Goal: Information Seeking & Learning: Learn about a topic

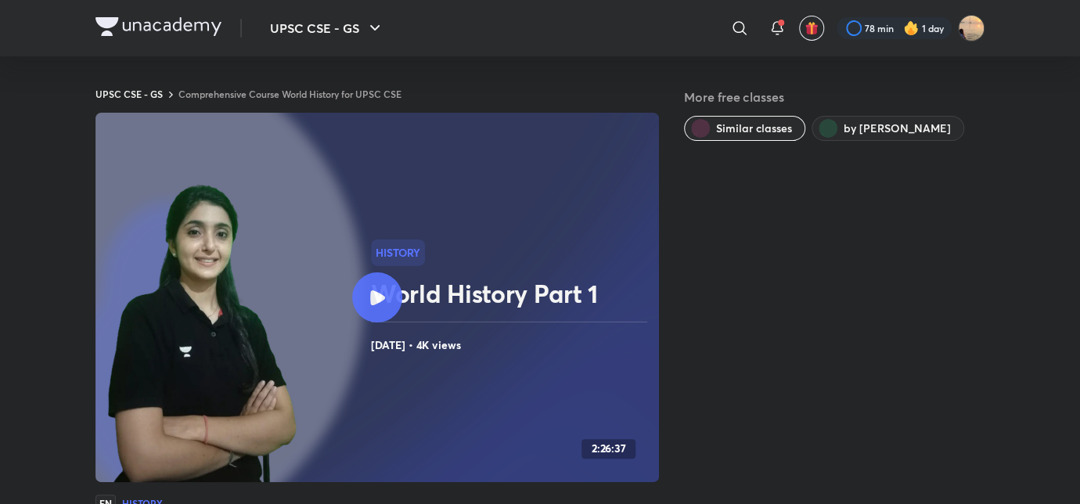
click at [185, 24] on img at bounding box center [158, 26] width 126 height 19
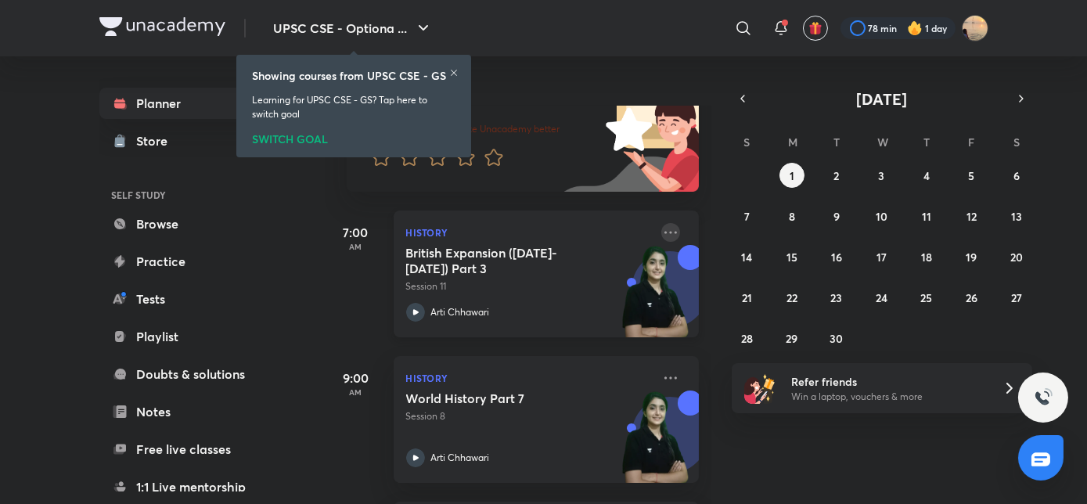
click at [661, 235] on icon at bounding box center [670, 232] width 19 height 19
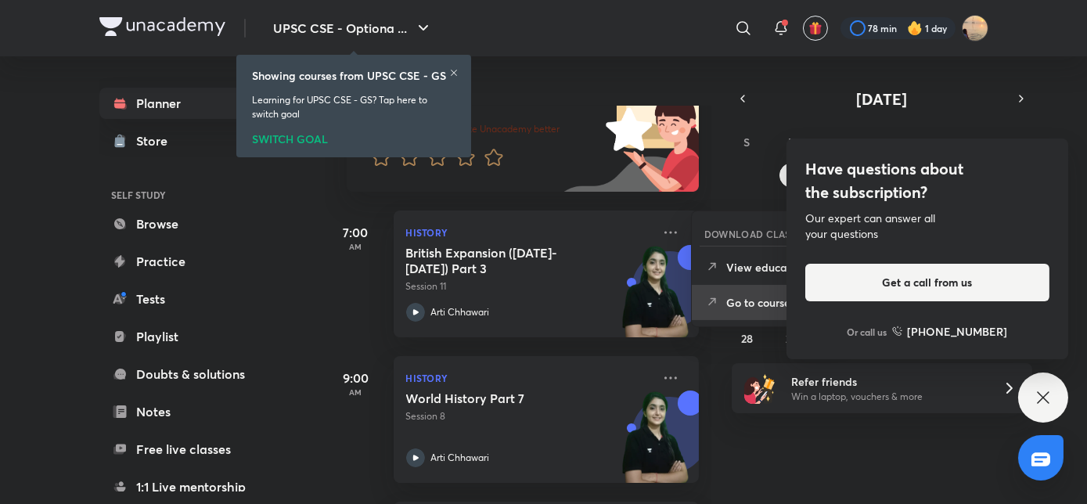
click at [749, 301] on p "Go to course page" at bounding box center [780, 302] width 108 height 16
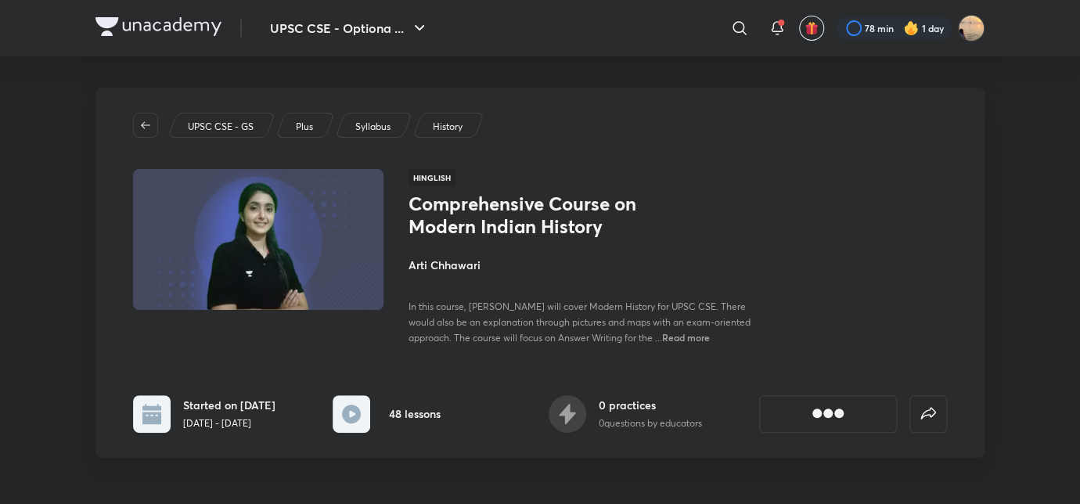
scroll to position [84, 0]
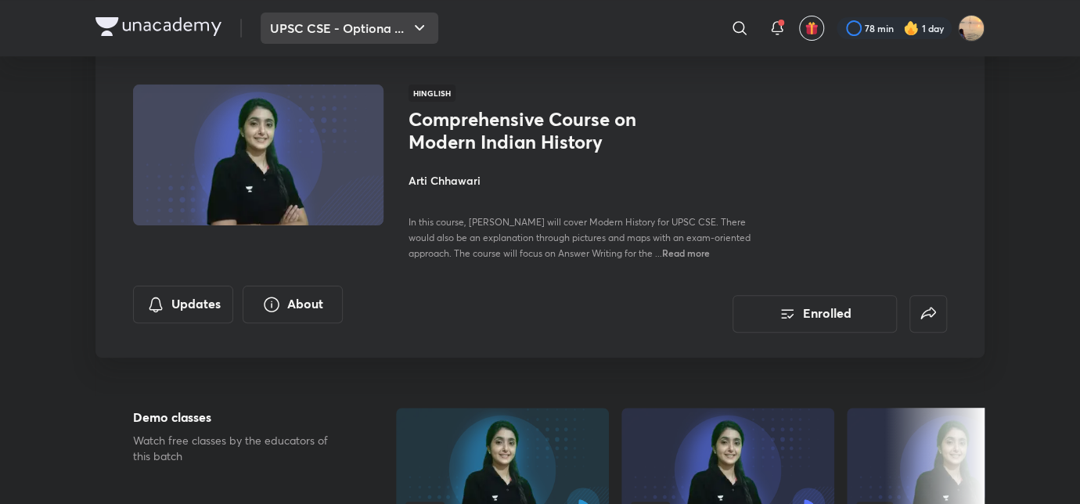
click at [410, 29] on icon "button" at bounding box center [419, 28] width 19 height 19
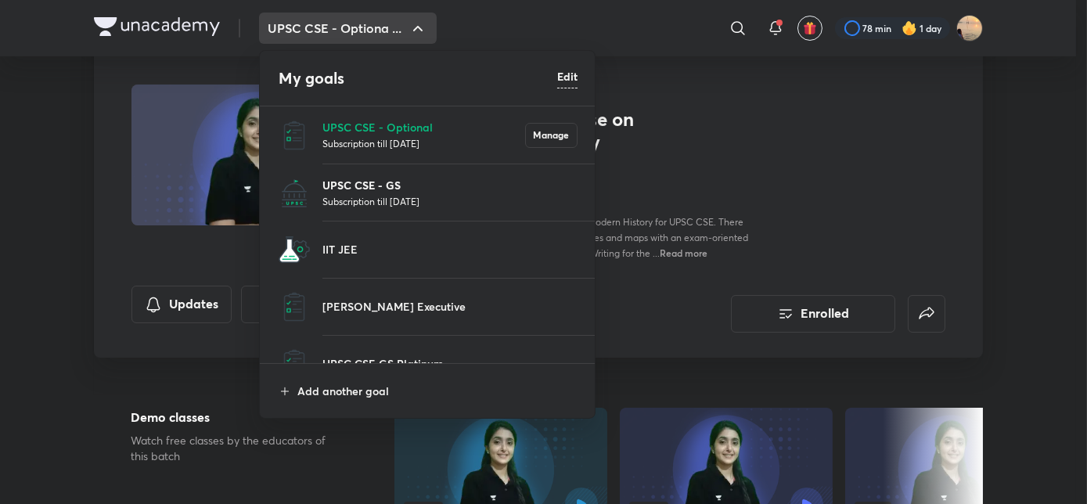
click at [344, 186] on p "UPSC CSE - GS" at bounding box center [449, 185] width 255 height 16
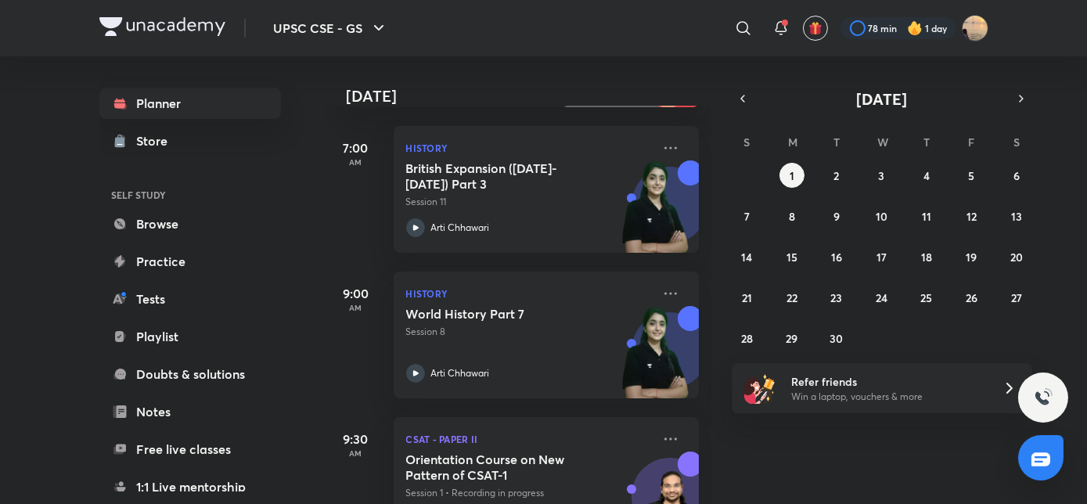
scroll to position [214, 0]
click at [662, 142] on icon at bounding box center [670, 148] width 19 height 19
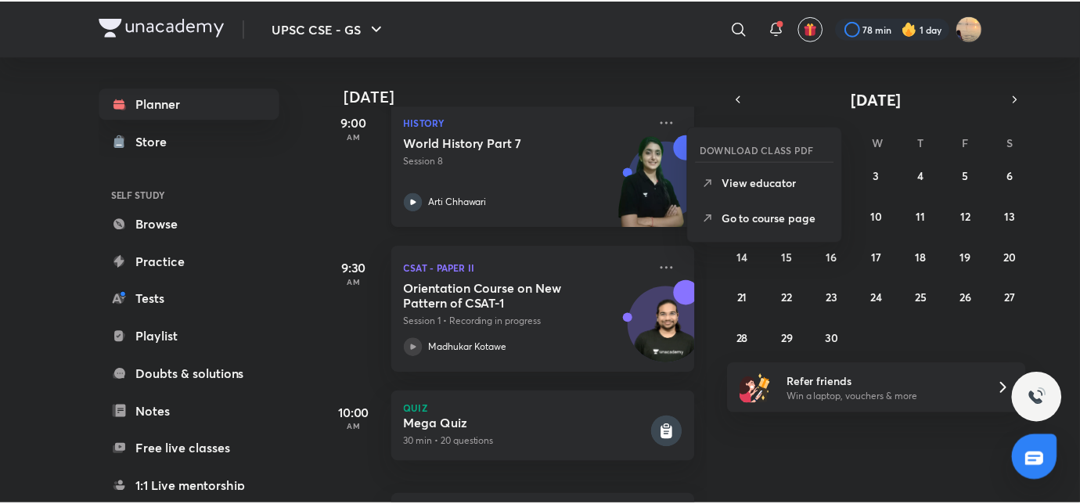
scroll to position [392, 0]
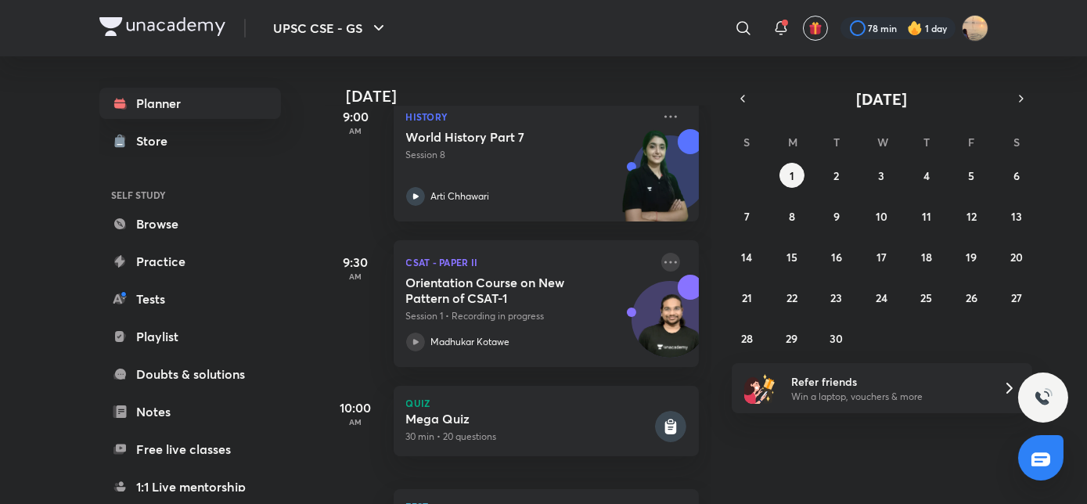
click at [661, 262] on icon at bounding box center [670, 262] width 19 height 19
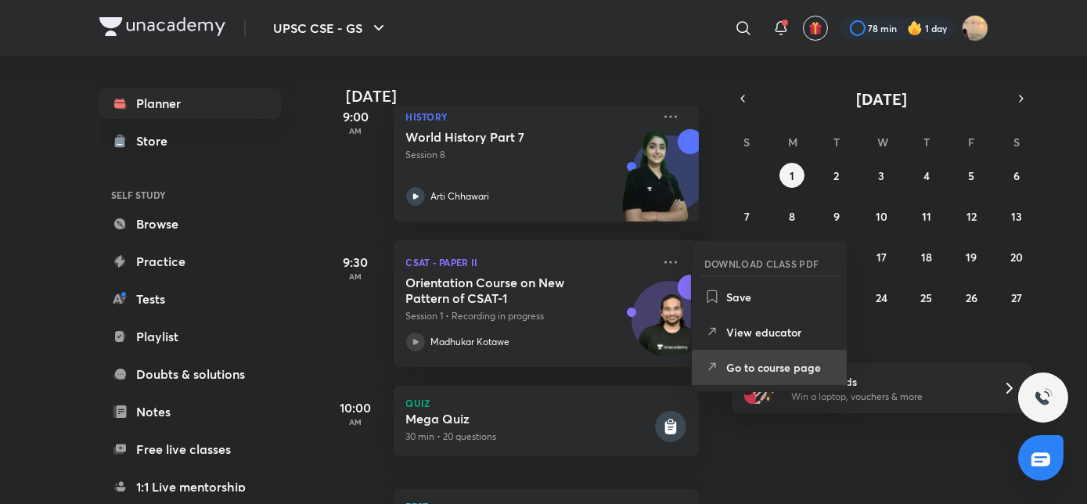
click at [726, 361] on p "Go to course page" at bounding box center [780, 367] width 108 height 16
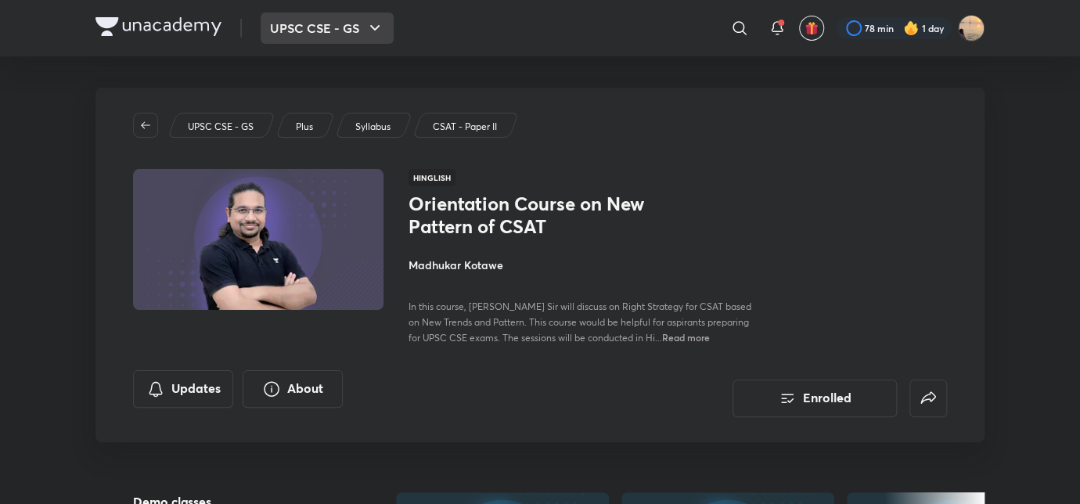
click at [335, 38] on button "UPSC CSE - GS" at bounding box center [327, 28] width 133 height 31
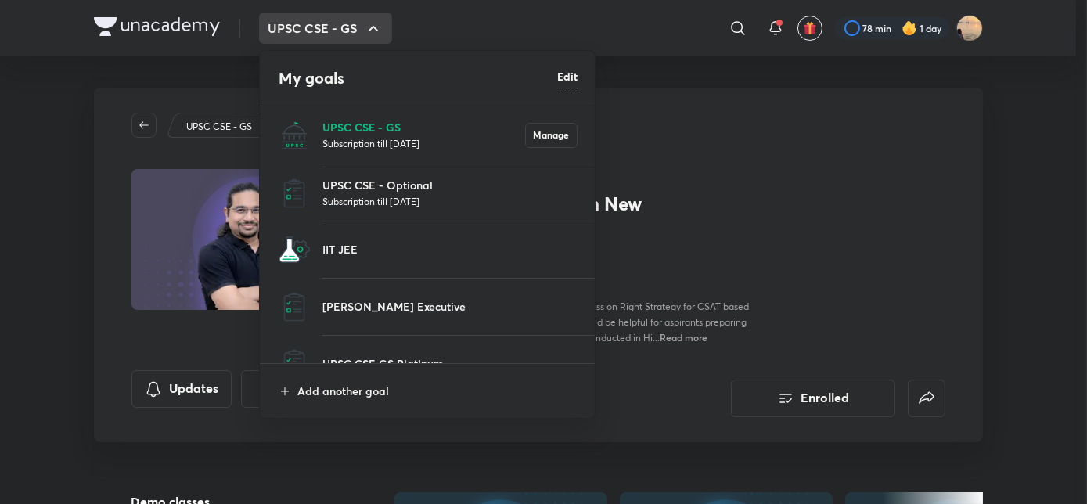
click at [363, 128] on p "UPSC CSE - GS" at bounding box center [423, 127] width 203 height 16
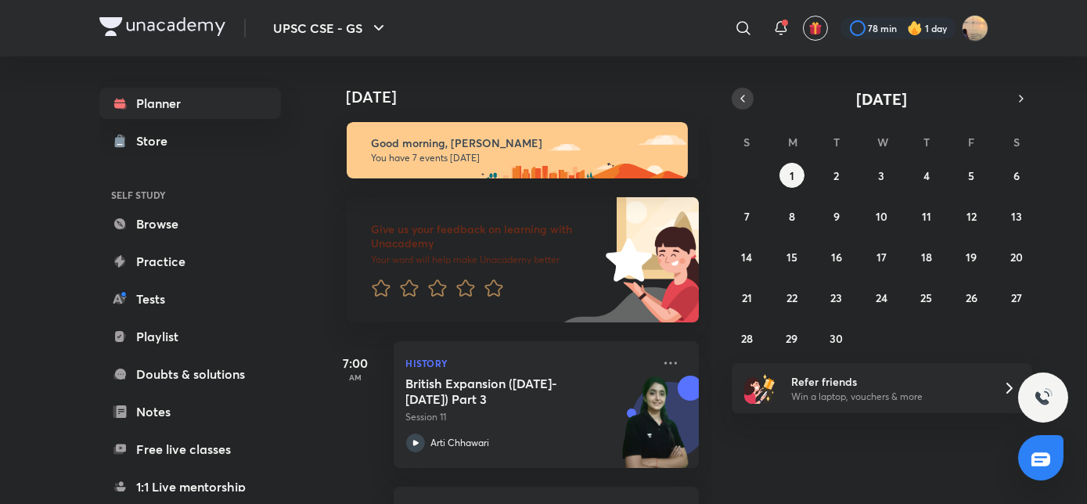
click at [738, 96] on icon "button" at bounding box center [742, 99] width 13 height 14
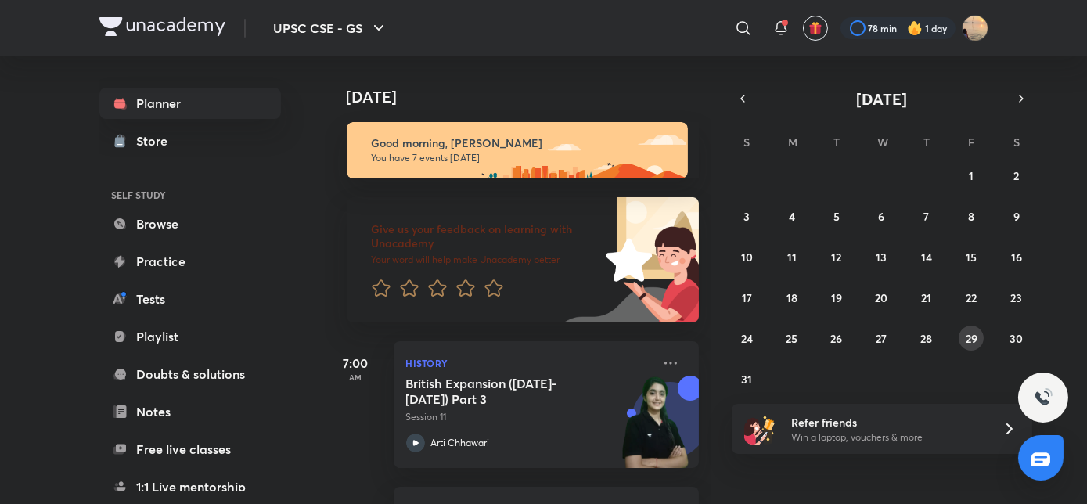
click at [976, 336] on abbr "29" at bounding box center [971, 338] width 12 height 15
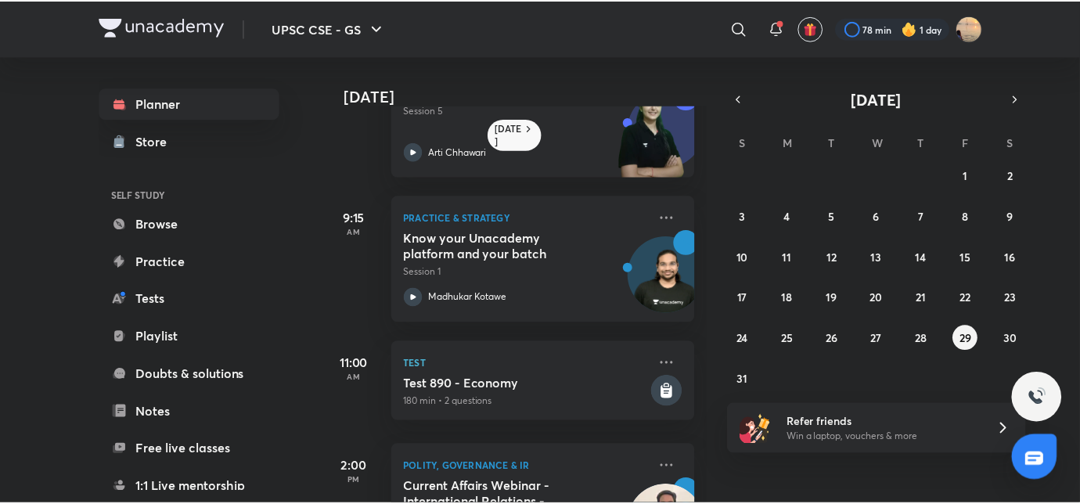
scroll to position [221, 0]
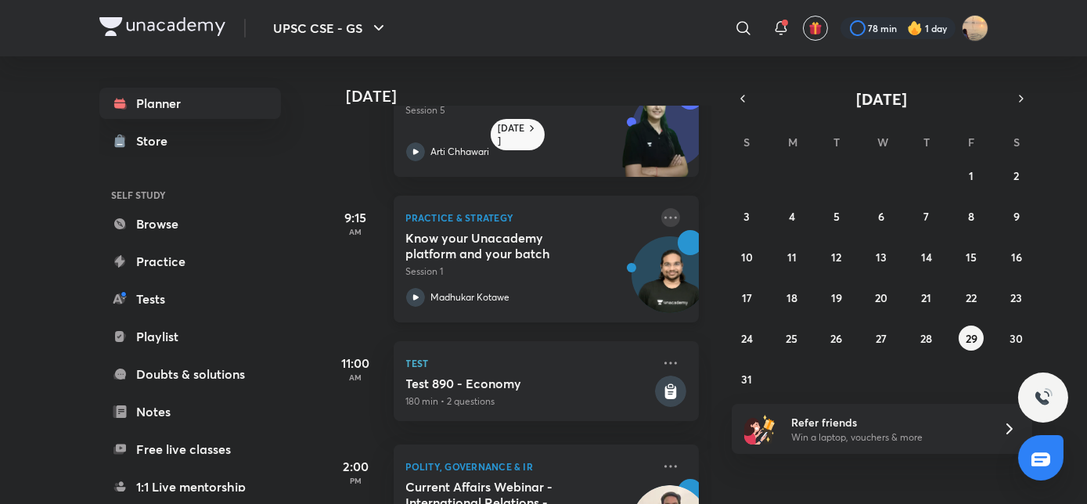
click at [666, 215] on icon at bounding box center [670, 217] width 19 height 19
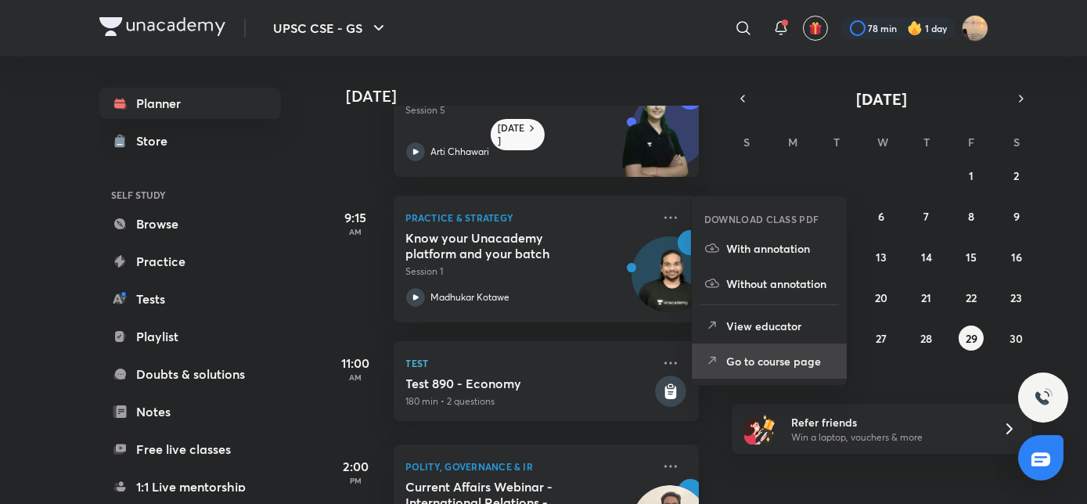
click at [739, 358] on p "Go to course page" at bounding box center [780, 361] width 108 height 16
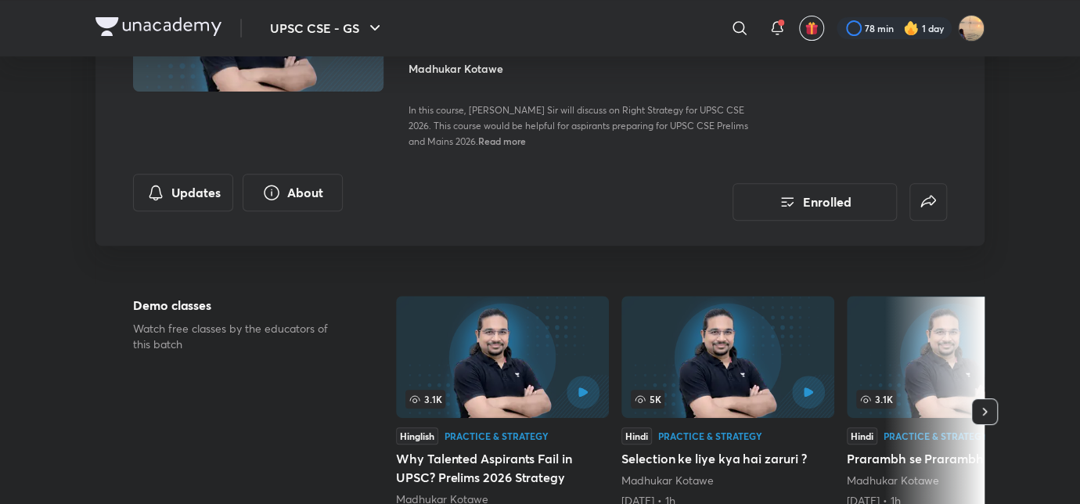
scroll to position [207, 0]
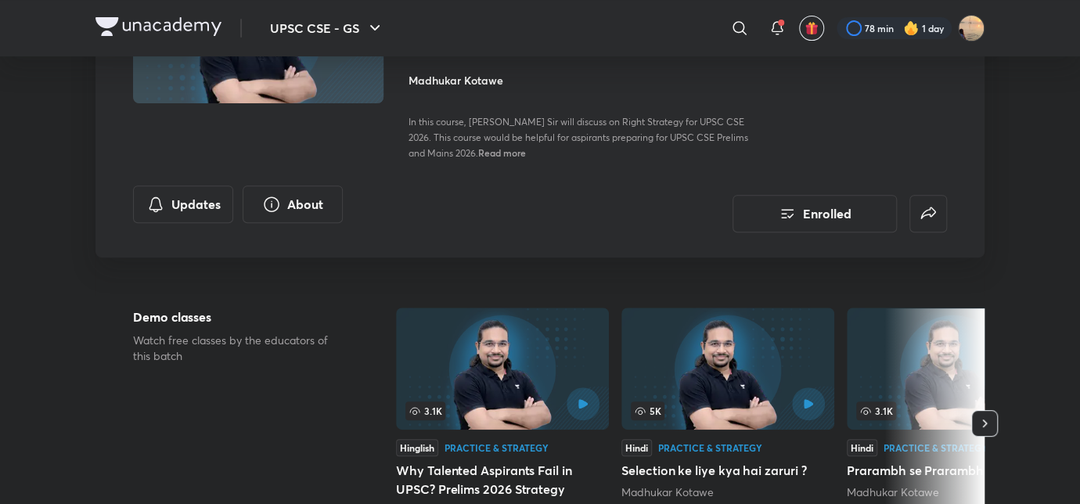
click at [188, 28] on img at bounding box center [158, 26] width 126 height 19
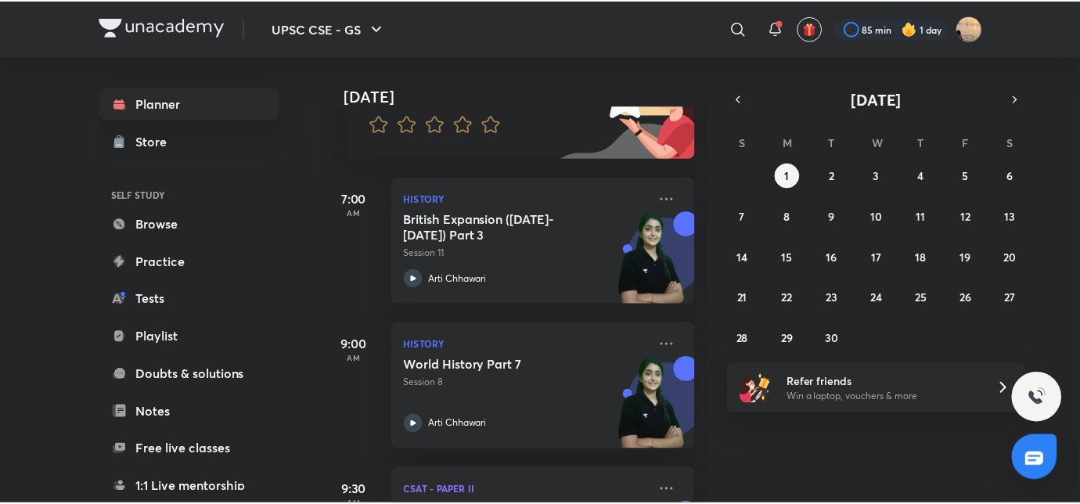
scroll to position [167, 0]
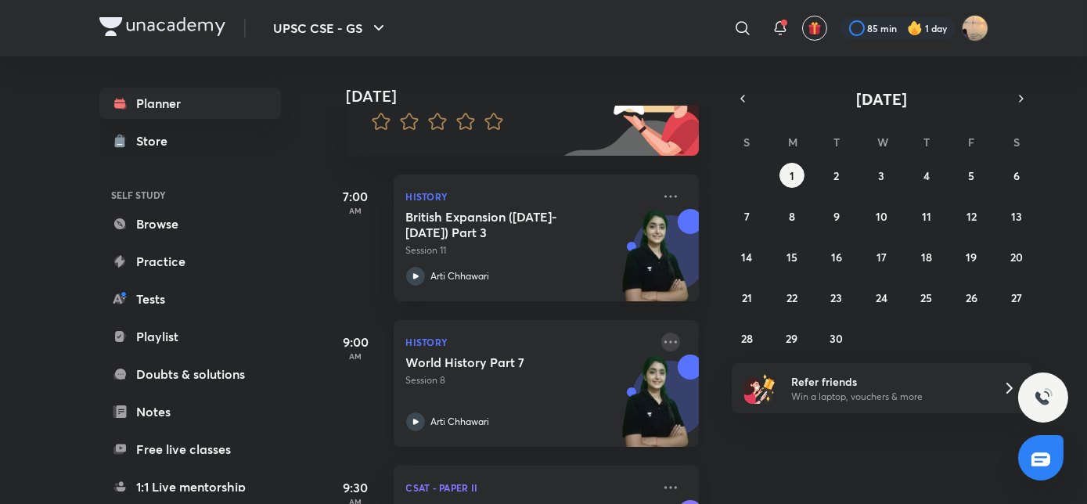
click at [662, 340] on icon at bounding box center [670, 341] width 19 height 19
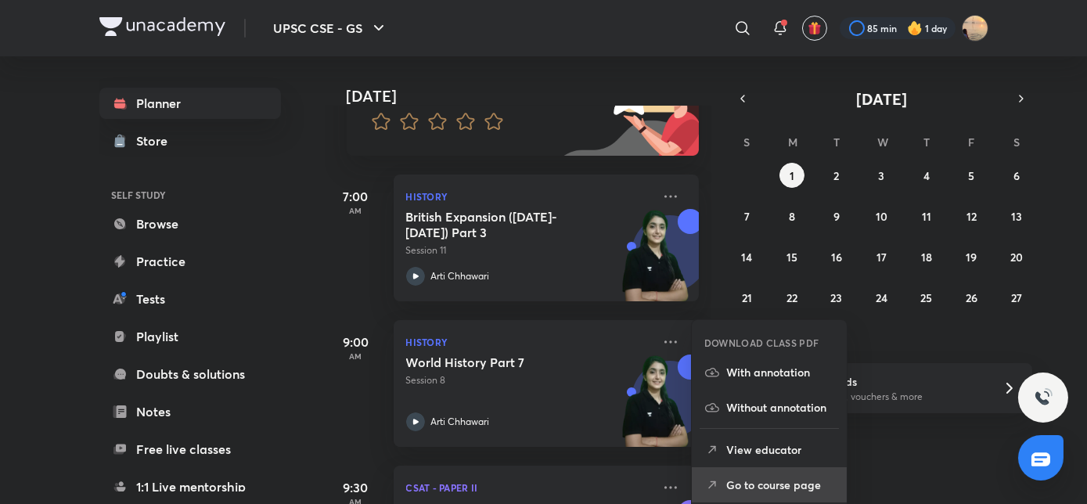
click at [750, 475] on li "Go to course page" at bounding box center [769, 484] width 155 height 35
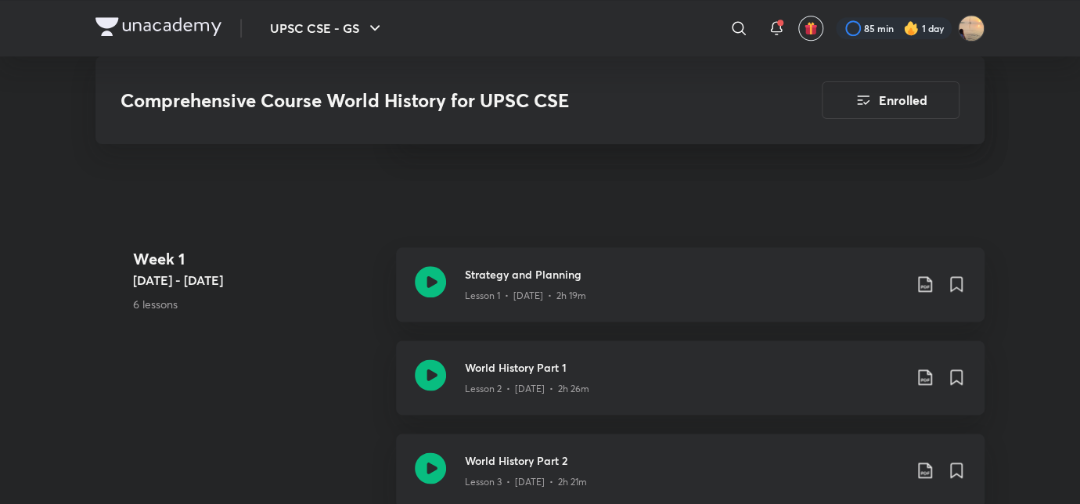
scroll to position [807, 0]
click at [919, 374] on icon at bounding box center [924, 375] width 19 height 19
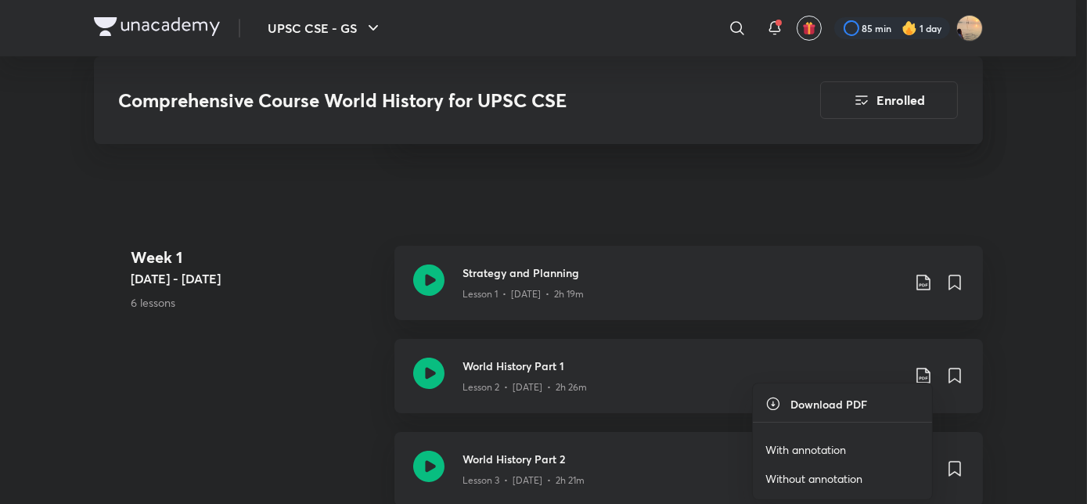
click at [791, 450] on p "With annotation" at bounding box center [805, 449] width 81 height 16
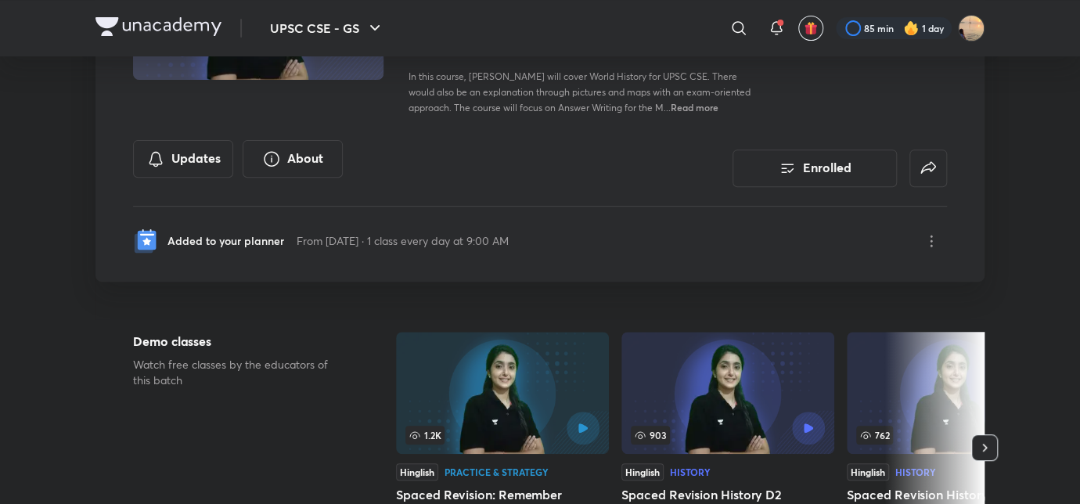
scroll to position [0, 0]
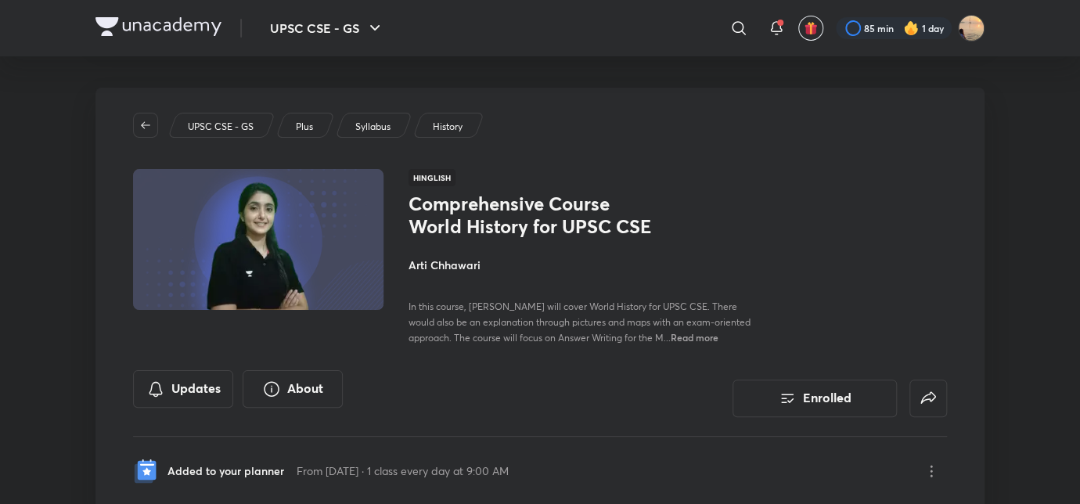
click at [461, 268] on h4 "Arti Chhawari" at bounding box center [583, 265] width 350 height 16
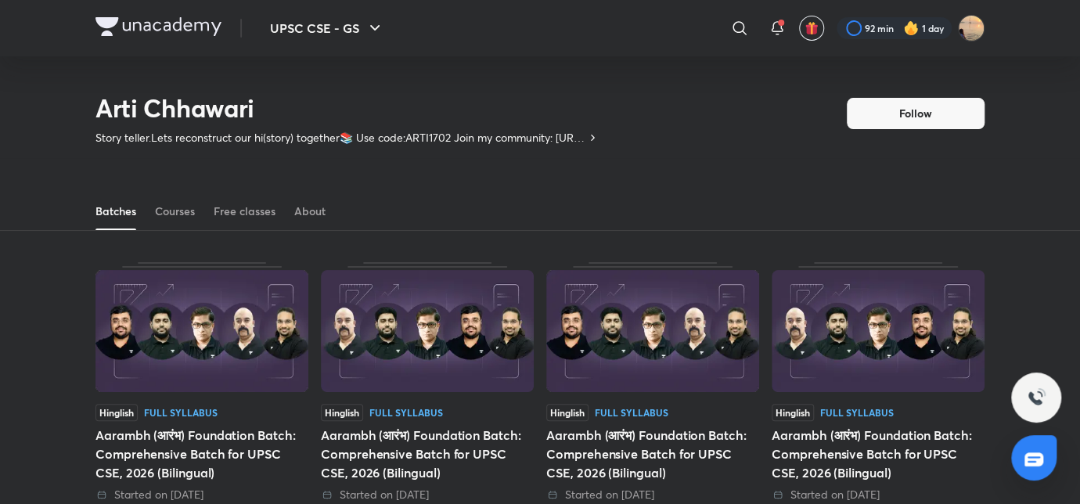
scroll to position [197, 0]
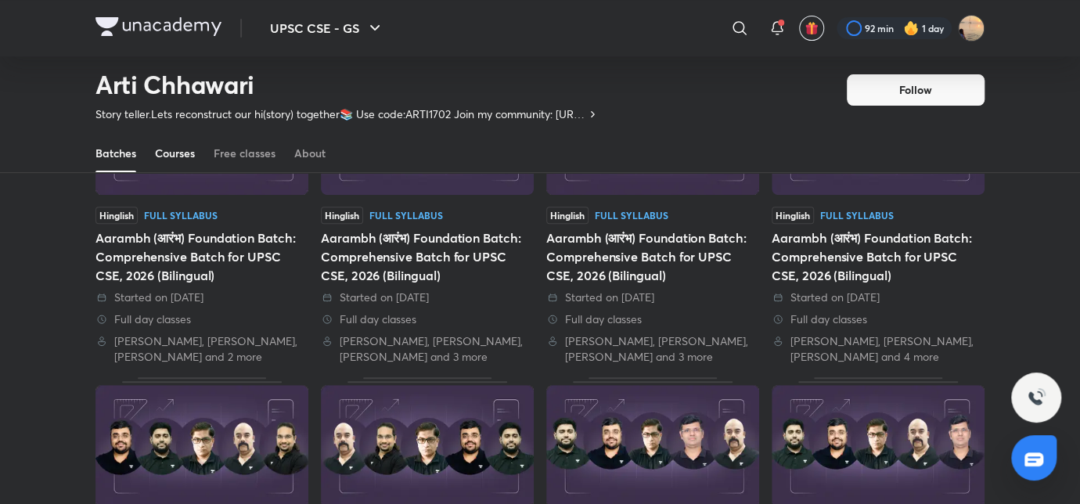
click at [178, 144] on link "Courses" at bounding box center [175, 154] width 40 height 38
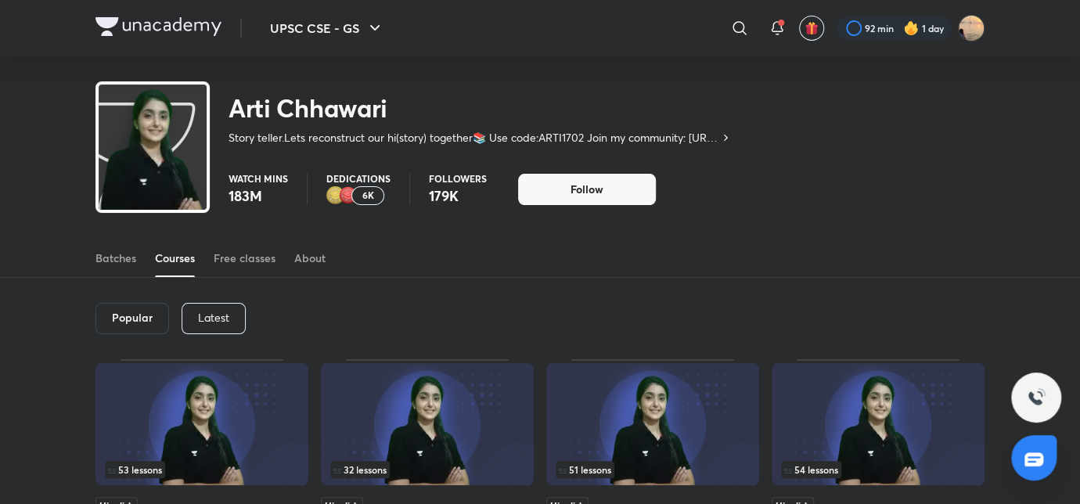
click at [198, 320] on p "Latest" at bounding box center [213, 317] width 31 height 13
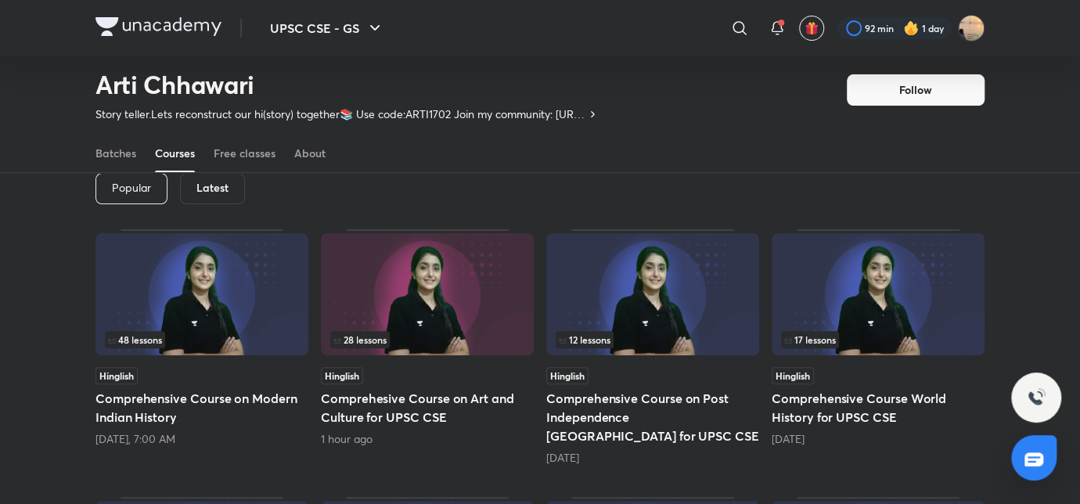
scroll to position [84, 0]
click at [420, 307] on img at bounding box center [427, 293] width 213 height 122
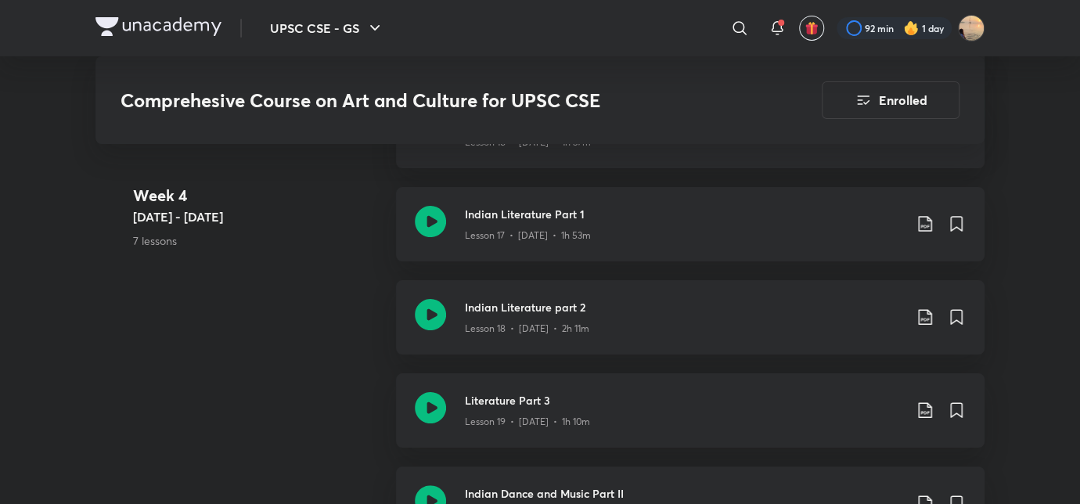
scroll to position [2874, 0]
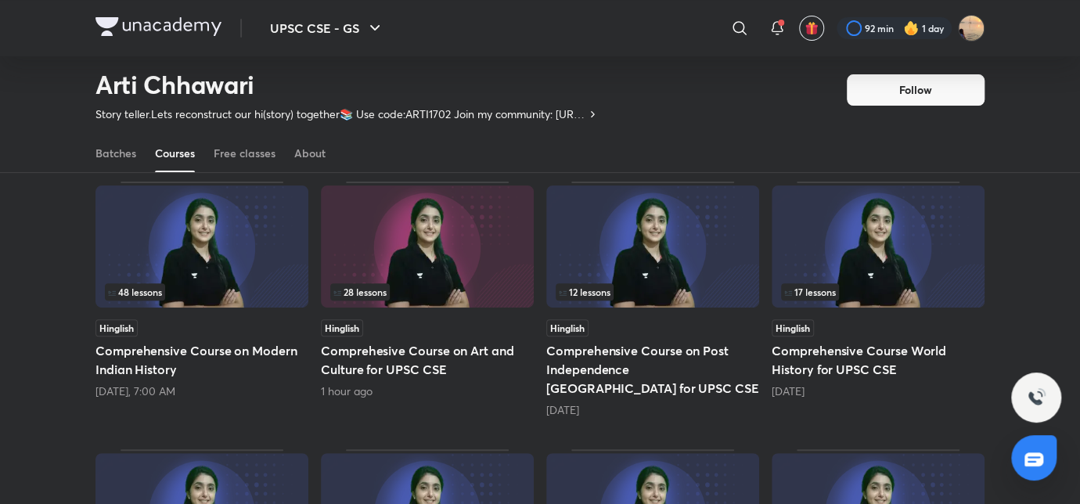
scroll to position [130, 0]
click at [217, 286] on div "48 lessons" at bounding box center [202, 292] width 194 height 17
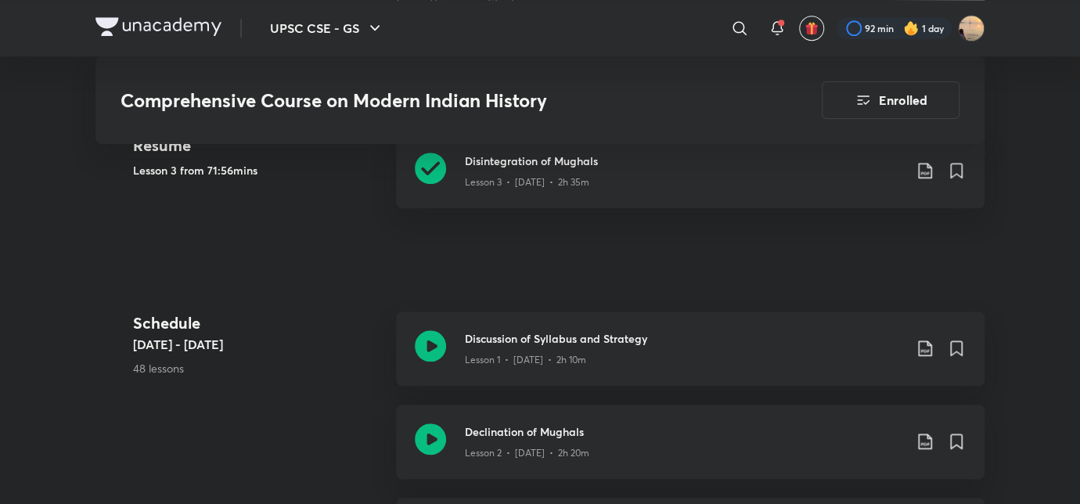
scroll to position [773, 0]
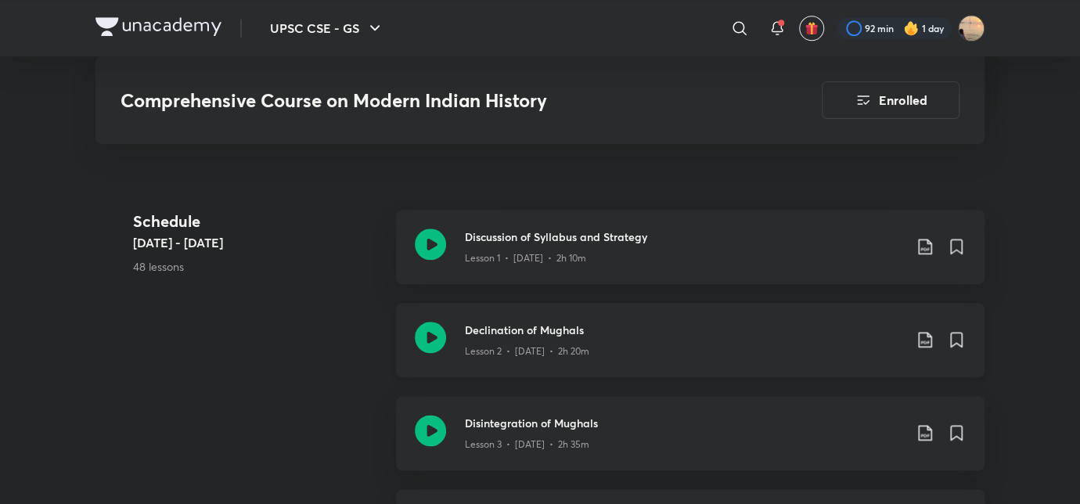
click at [924, 332] on icon at bounding box center [924, 339] width 19 height 19
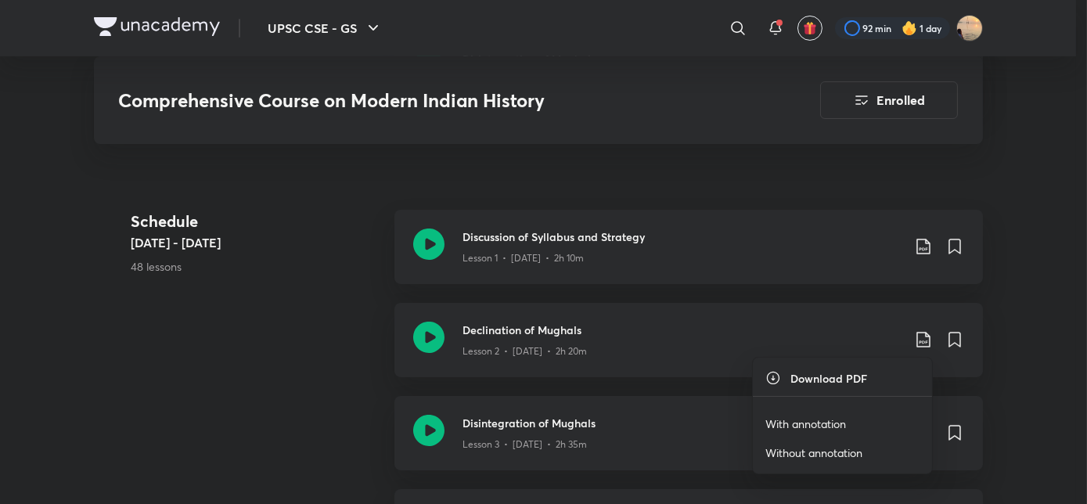
click at [791, 417] on p "With annotation" at bounding box center [805, 423] width 81 height 16
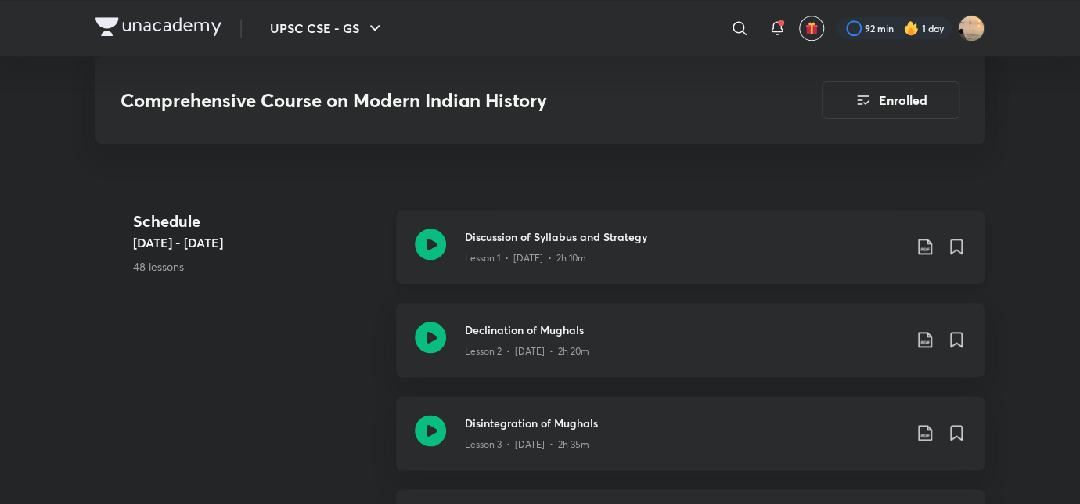
scroll to position [584, 0]
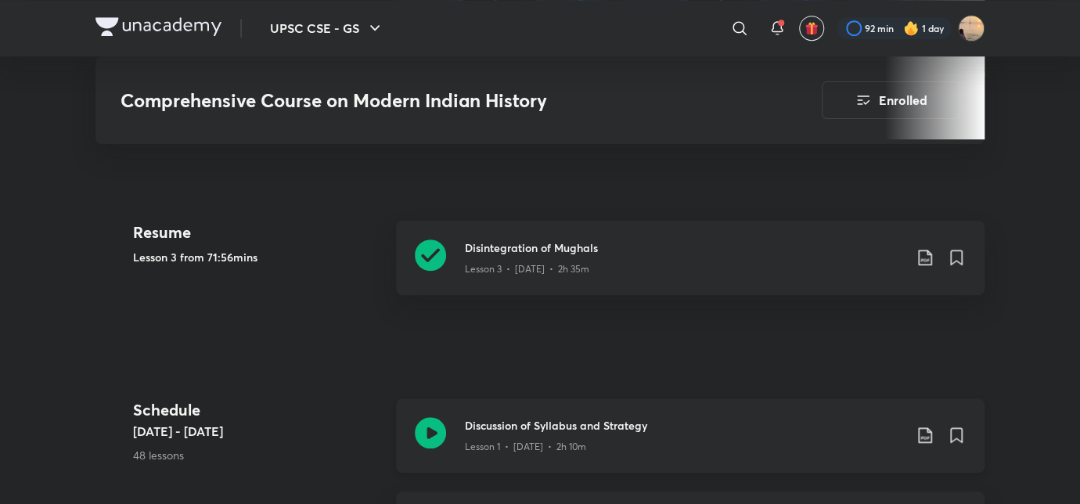
click at [924, 439] on icon at bounding box center [924, 435] width 19 height 19
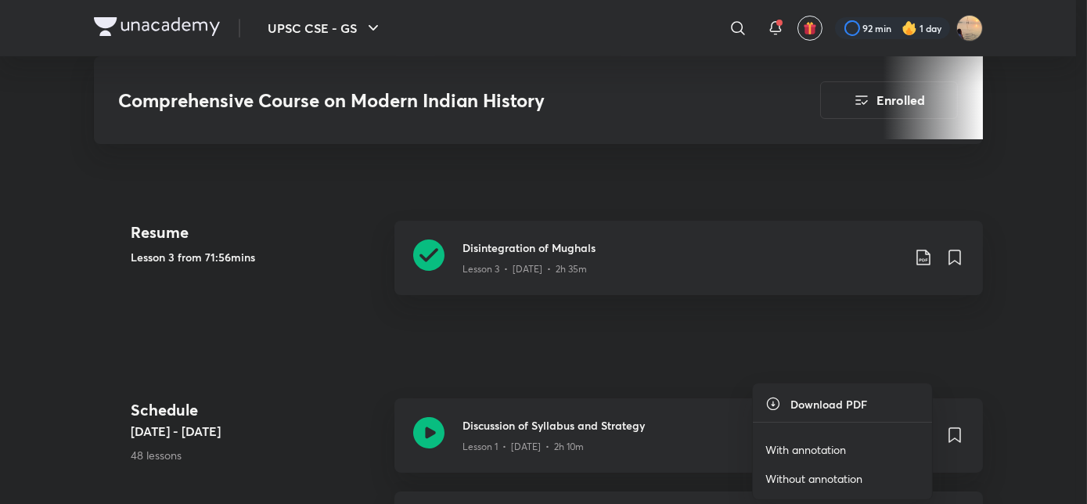
click at [819, 447] on p "With annotation" at bounding box center [805, 449] width 81 height 16
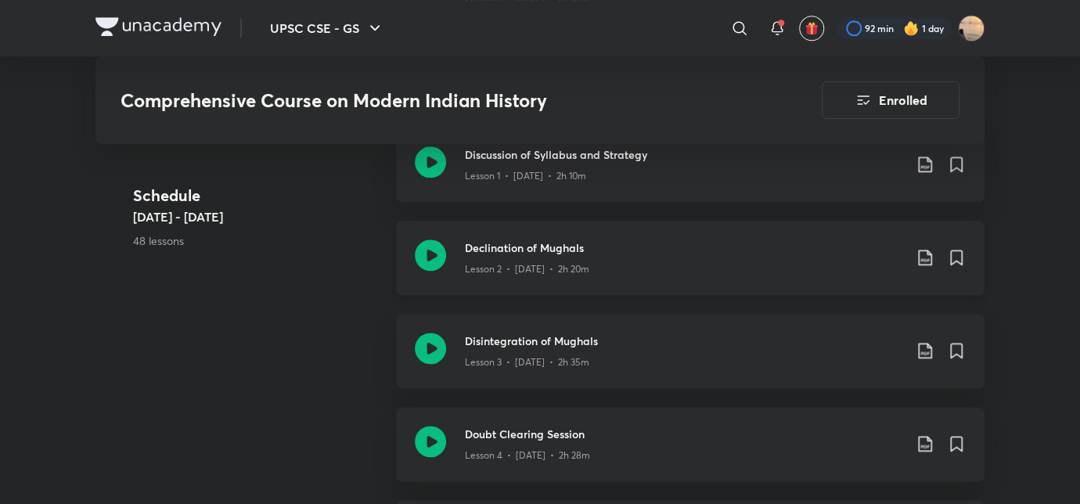
scroll to position [857, 0]
click at [922, 351] on icon at bounding box center [924, 349] width 13 height 16
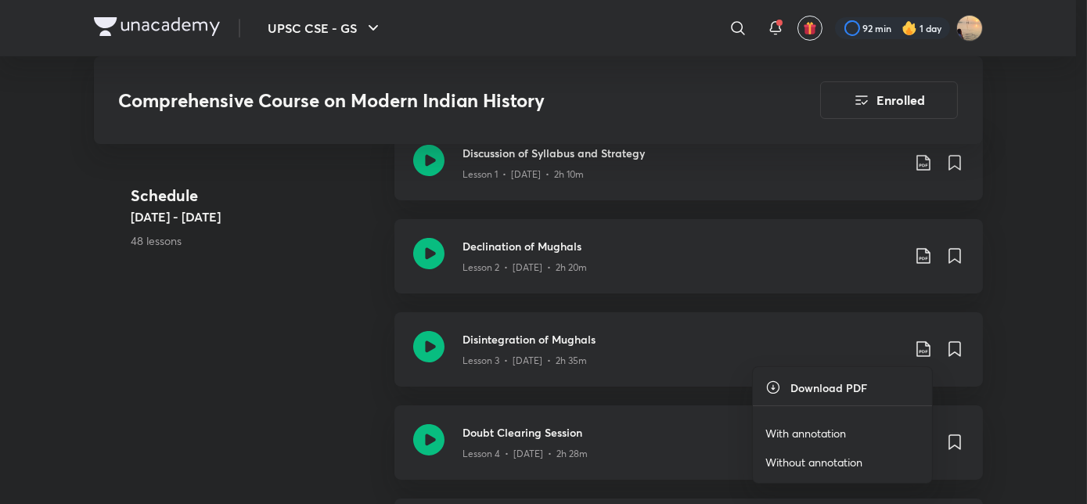
click at [332, 357] on div at bounding box center [543, 252] width 1087 height 504
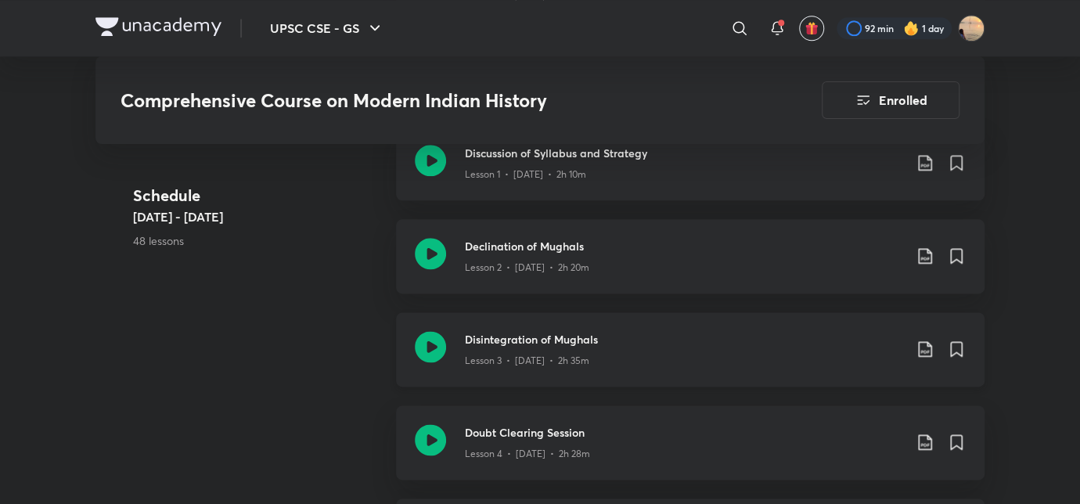
click at [927, 350] on icon at bounding box center [924, 349] width 19 height 19
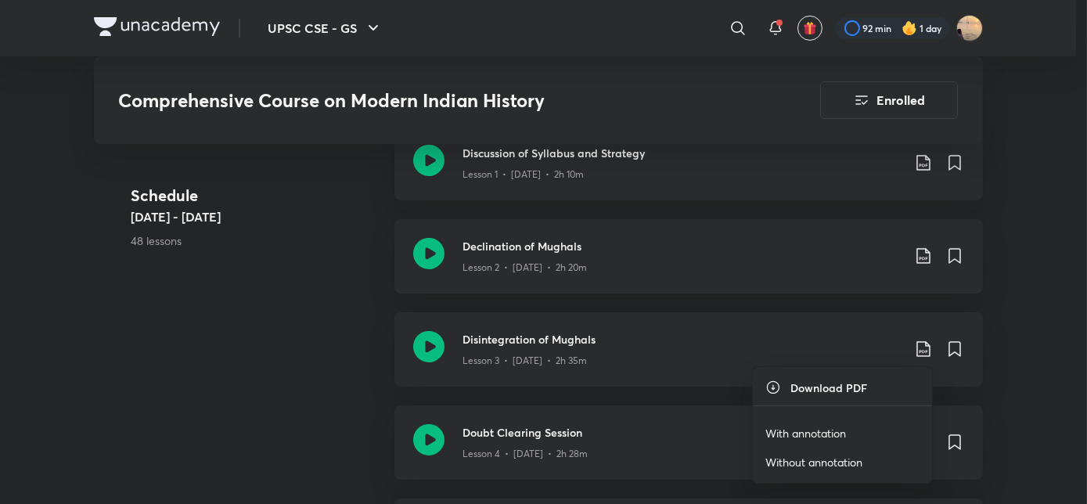
click at [803, 438] on p "With annotation" at bounding box center [805, 433] width 81 height 16
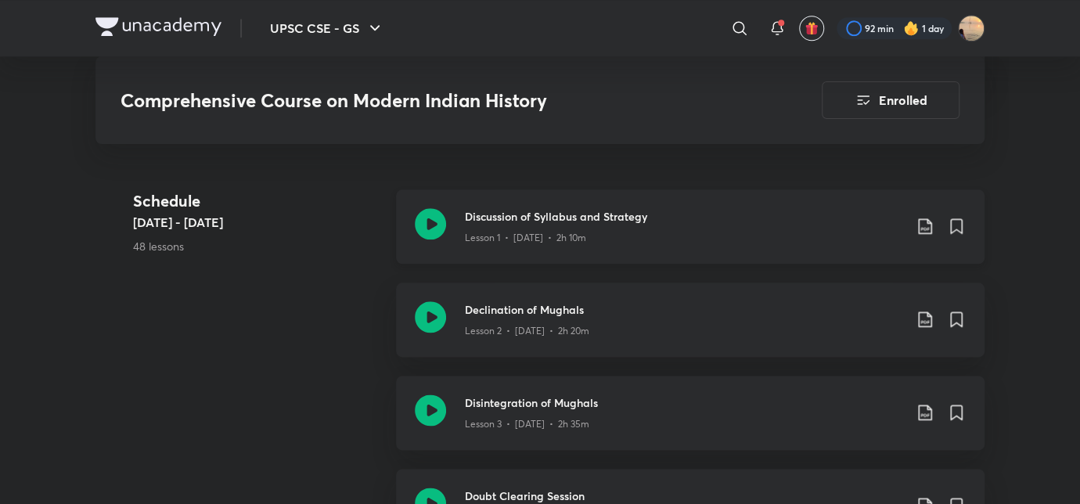
scroll to position [794, 0]
